Goal: Information Seeking & Learning: Learn about a topic

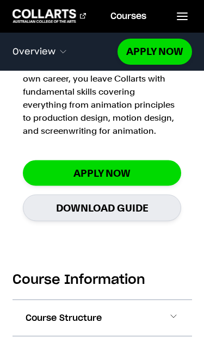
scroll to position [1039, 0]
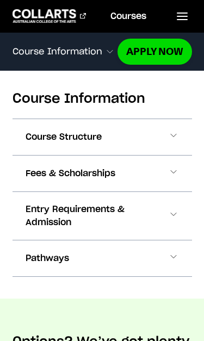
click at [175, 130] on span at bounding box center [173, 137] width 11 height 14
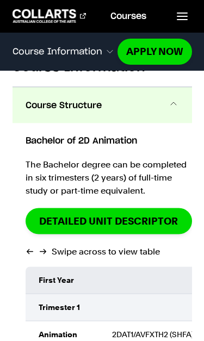
scroll to position [1254, 0]
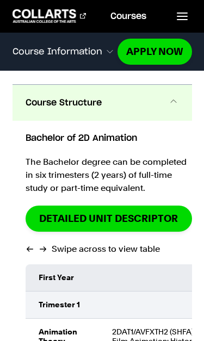
click at [177, 96] on span at bounding box center [173, 103] width 11 height 14
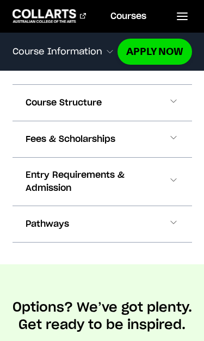
click at [178, 132] on span at bounding box center [173, 139] width 11 height 14
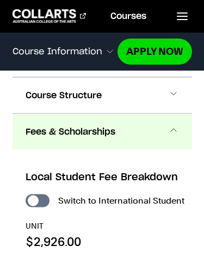
scroll to position [1244, 0]
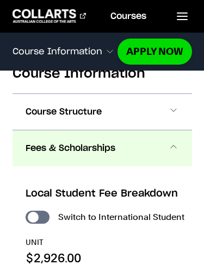
click at [178, 141] on span at bounding box center [173, 148] width 11 height 14
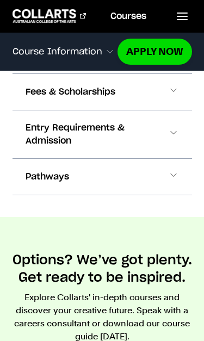
click at [172, 127] on span at bounding box center [173, 134] width 10 height 14
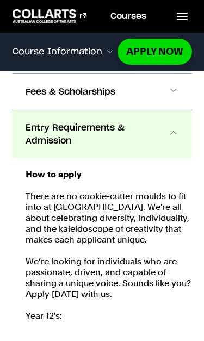
scroll to position [1302, 0]
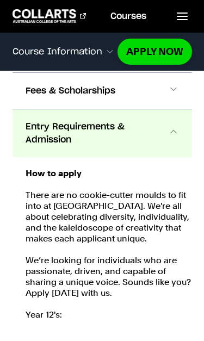
click at [178, 126] on span at bounding box center [173, 133] width 10 height 14
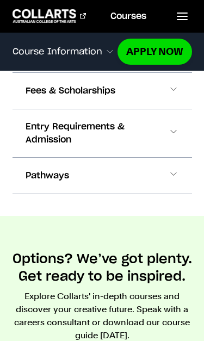
click at [180, 123] on button "Entry Requirements & Admission" at bounding box center [101, 133] width 179 height 48
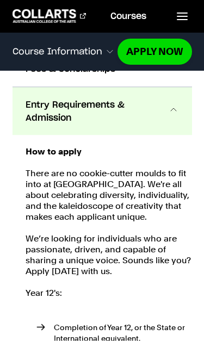
scroll to position [1327, 0]
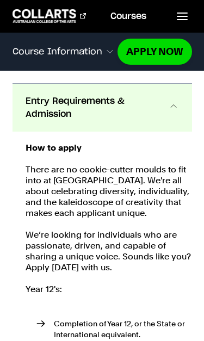
click at [181, 109] on button "Entry Requirements & Admission" at bounding box center [101, 108] width 179 height 48
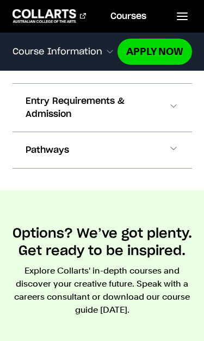
click at [180, 108] on button "Entry Requirements & Admission" at bounding box center [101, 108] width 179 height 48
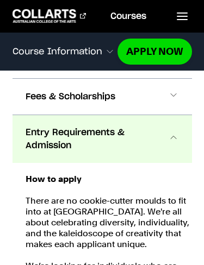
scroll to position [1295, 0]
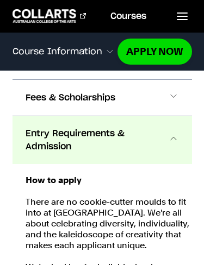
click at [173, 134] on span at bounding box center [173, 140] width 10 height 14
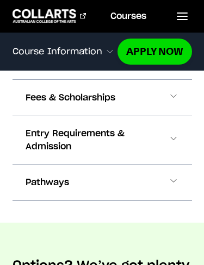
click at [177, 176] on span at bounding box center [173, 183] width 11 height 14
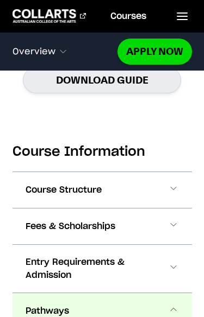
scroll to position [1166, 0]
